Goal: Find specific fact: Find specific fact

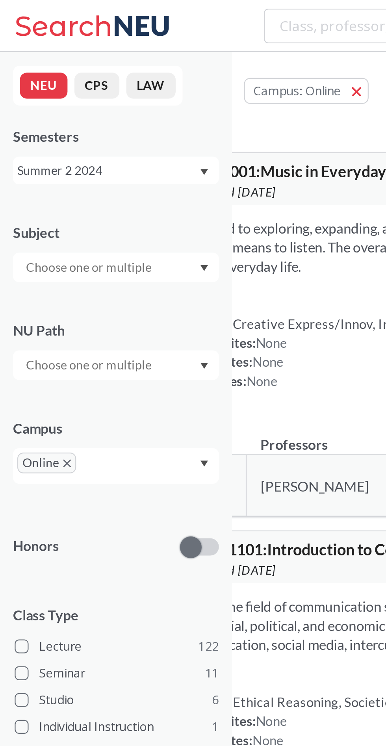
click at [70, 80] on div "Summer 2 2024" at bounding box center [49, 77] width 82 height 9
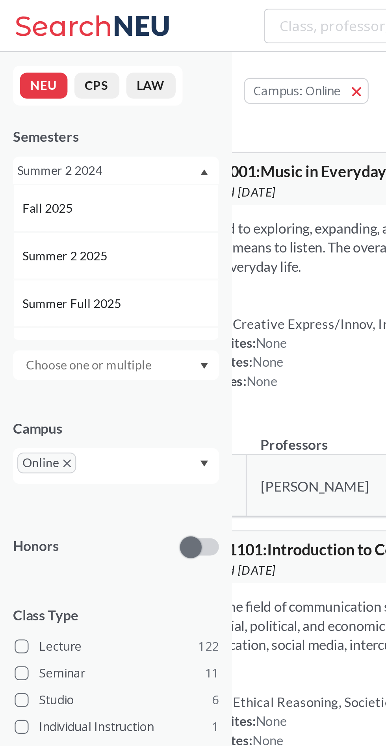
click at [72, 94] on div "Fall 2025" at bounding box center [54, 95] width 89 height 9
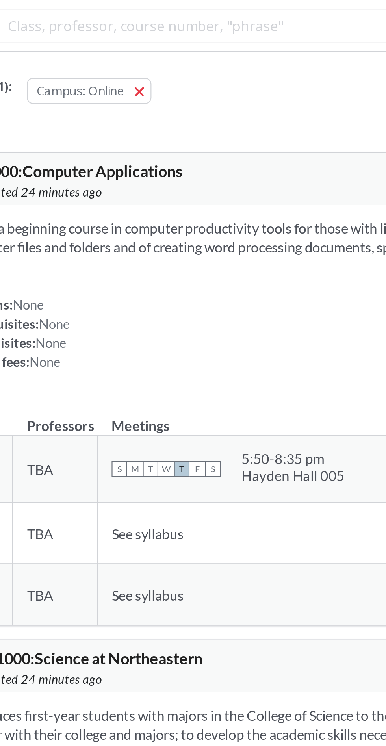
click at [242, 8] on input "search" at bounding box center [212, 11] width 173 height 13
type input "john Park"
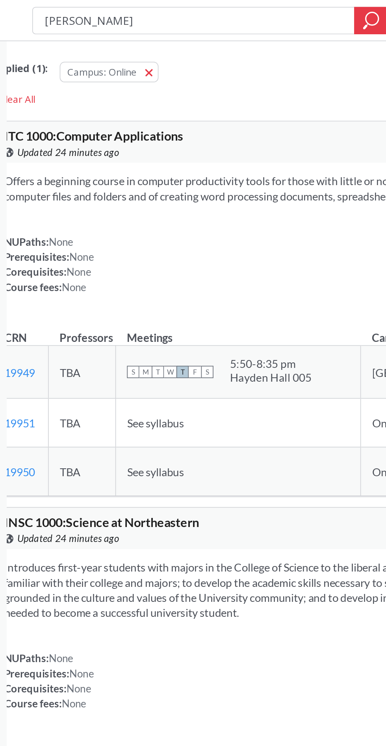
click at [190, 41] on span "button" at bounding box center [190, 40] width 0 height 7
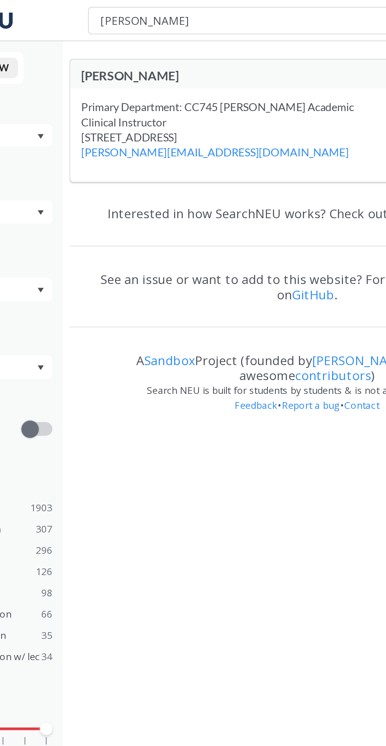
click at [153, 44] on div "John Park" at bounding box center [181, 43] width 130 height 9
click at [156, 48] on div "John Park" at bounding box center [181, 44] width 130 height 10
click at [139, 39] on div "John Park" at bounding box center [246, 42] width 272 height 17
